Goal: Check status: Check status

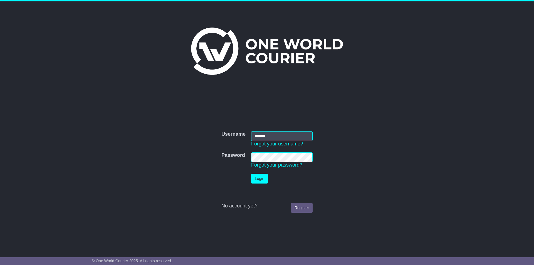
type input "**********"
click button "Login" at bounding box center [259, 179] width 17 height 10
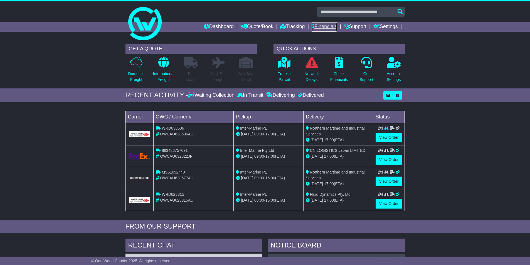
click at [320, 29] on link "Financials" at bounding box center [323, 26] width 25 height 9
click at [390, 137] on link "View Order" at bounding box center [388, 138] width 27 height 10
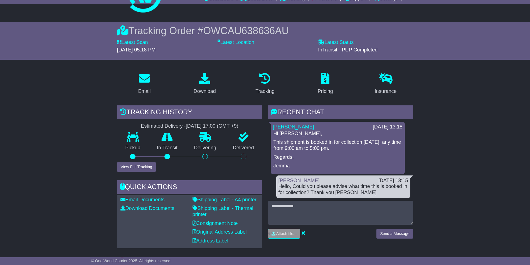
scroll to position [83, 0]
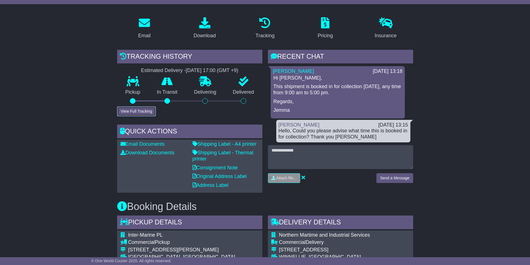
click at [140, 115] on button "View Full Tracking" at bounding box center [136, 111] width 39 height 10
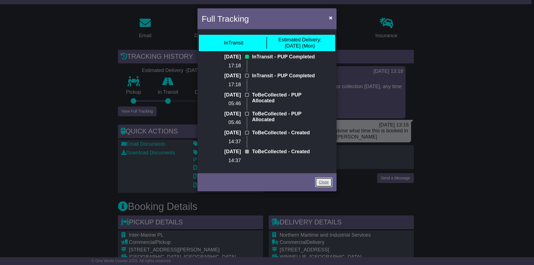
click at [321, 187] on link "Close" at bounding box center [323, 182] width 17 height 10
